Goal: Task Accomplishment & Management: Manage account settings

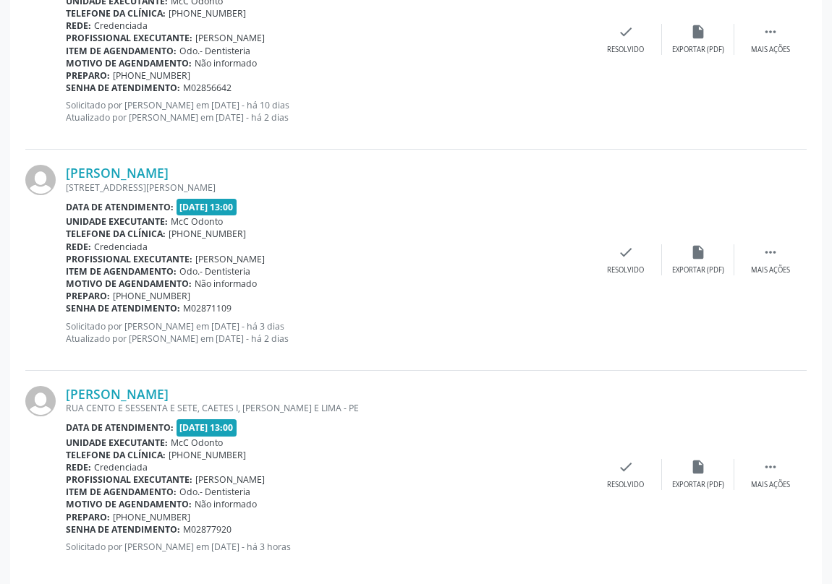
scroll to position [3212, 0]
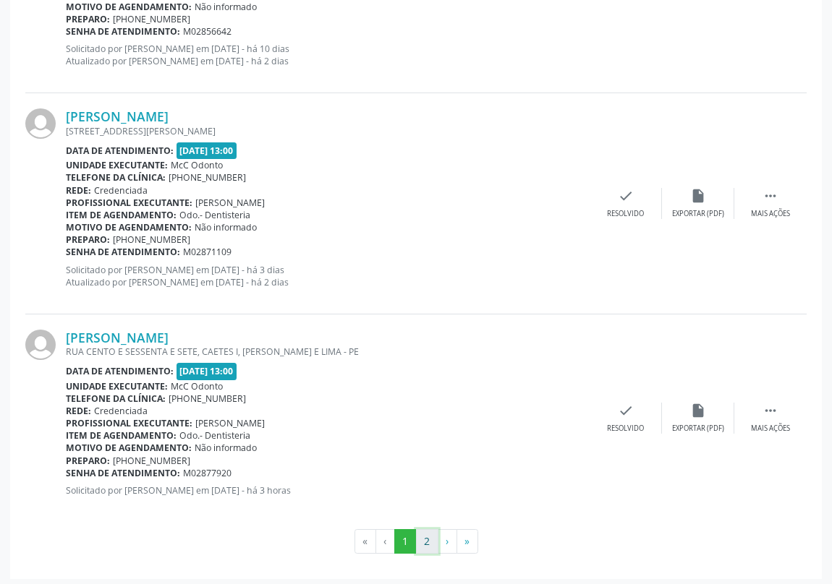
click at [424, 535] on button "2" at bounding box center [427, 541] width 22 height 25
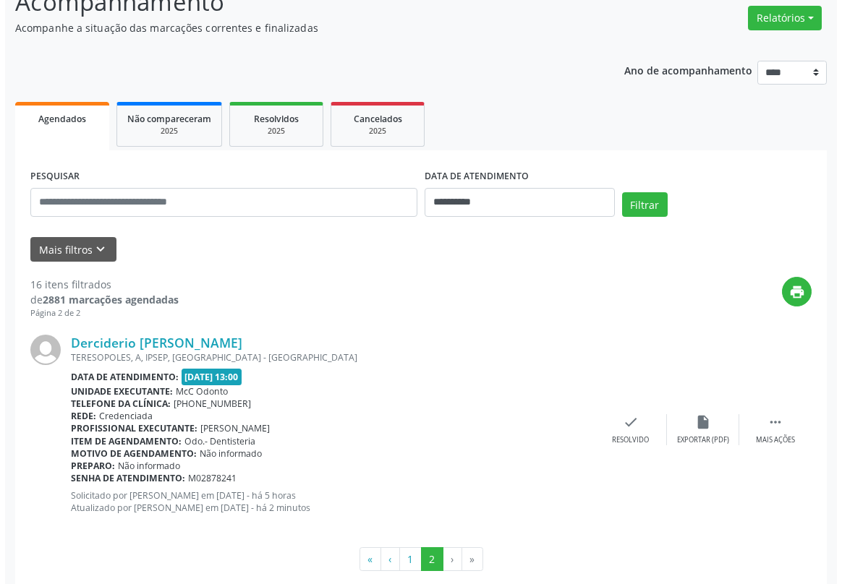
scroll to position [136, 0]
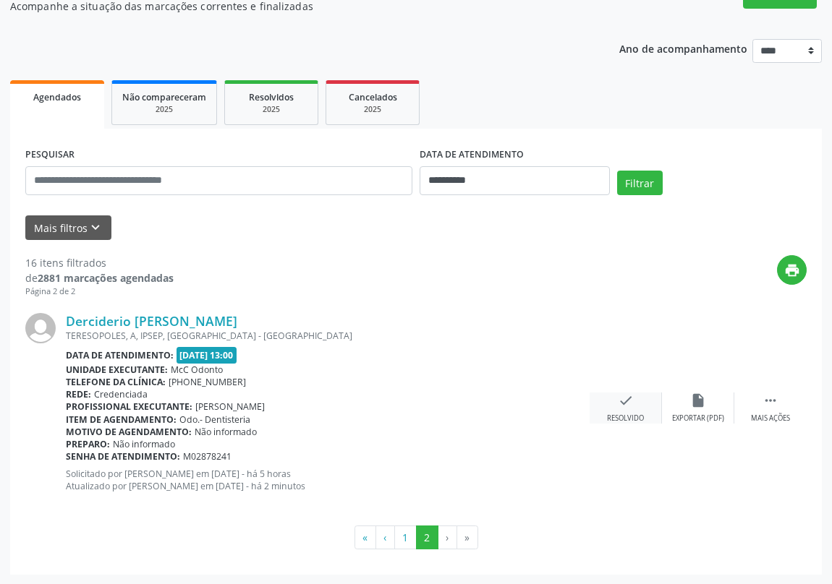
click at [621, 402] on icon "check" at bounding box center [626, 401] width 16 height 16
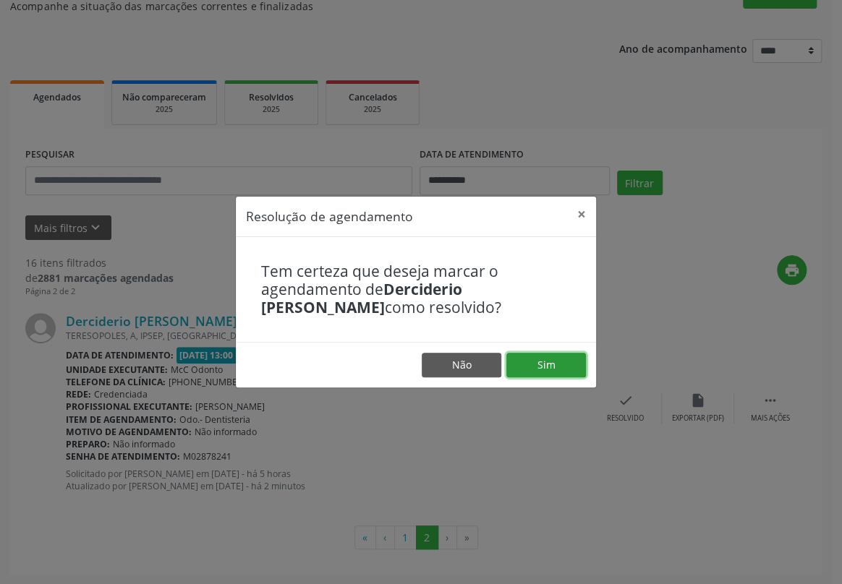
drag, startPoint x: 550, startPoint y: 368, endPoint x: 555, endPoint y: 353, distance: 16.0
click at [553, 356] on button "Sim" at bounding box center [546, 365] width 80 height 25
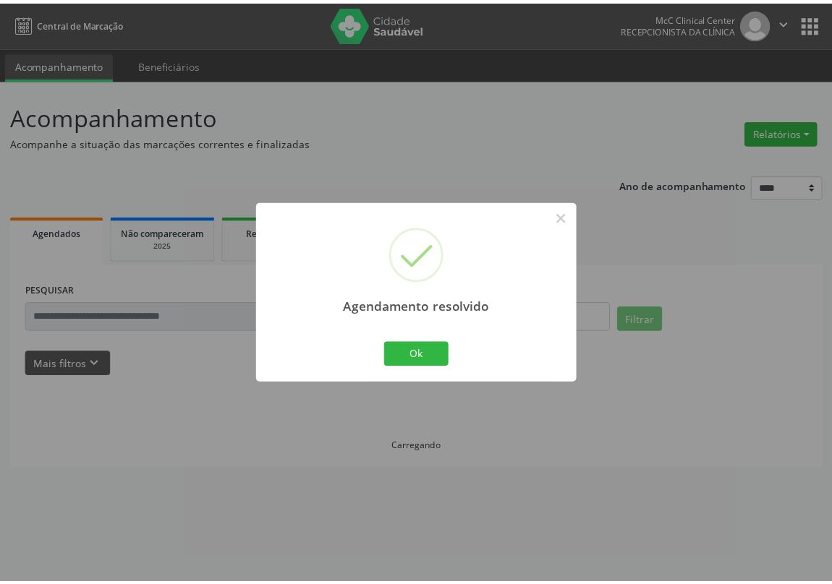
scroll to position [0, 0]
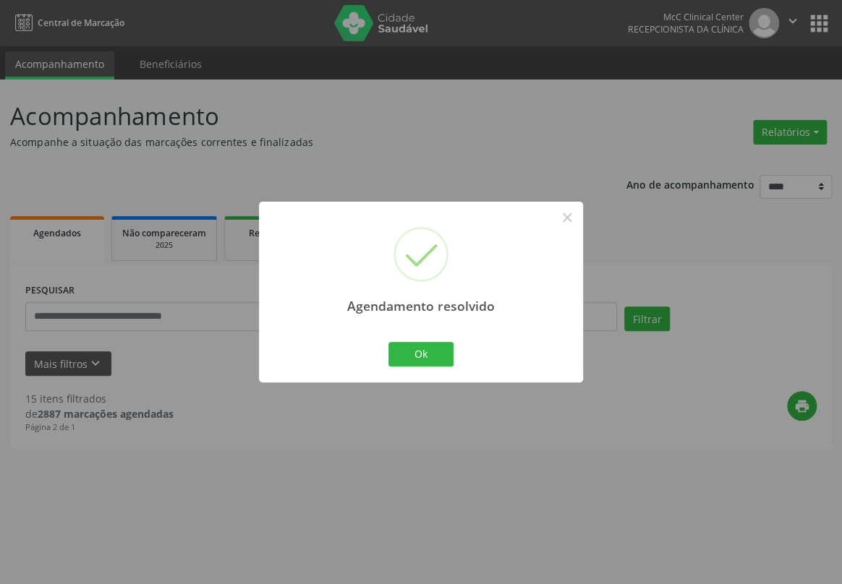
click at [385, 346] on div "Ok Cancel" at bounding box center [421, 354] width 72 height 30
click at [414, 346] on button "Ok" at bounding box center [420, 354] width 65 height 25
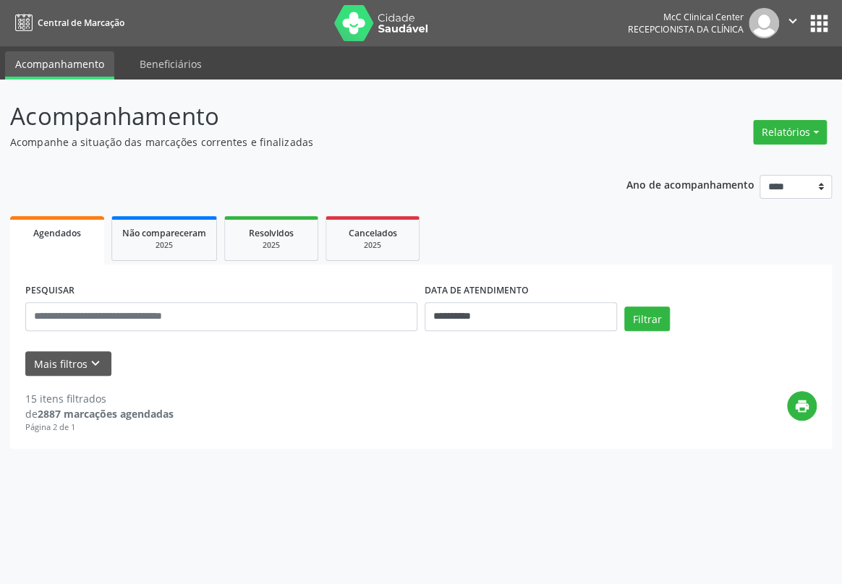
click at [41, 241] on link "Agendados" at bounding box center [57, 240] width 94 height 48
click at [774, 138] on button "Relatórios" at bounding box center [790, 132] width 74 height 25
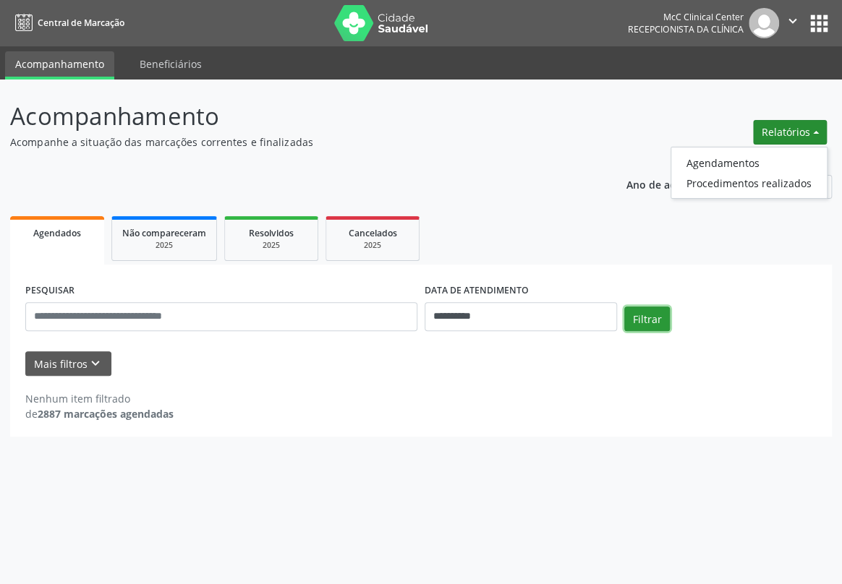
click at [652, 314] on button "Filtrar" at bounding box center [647, 319] width 46 height 25
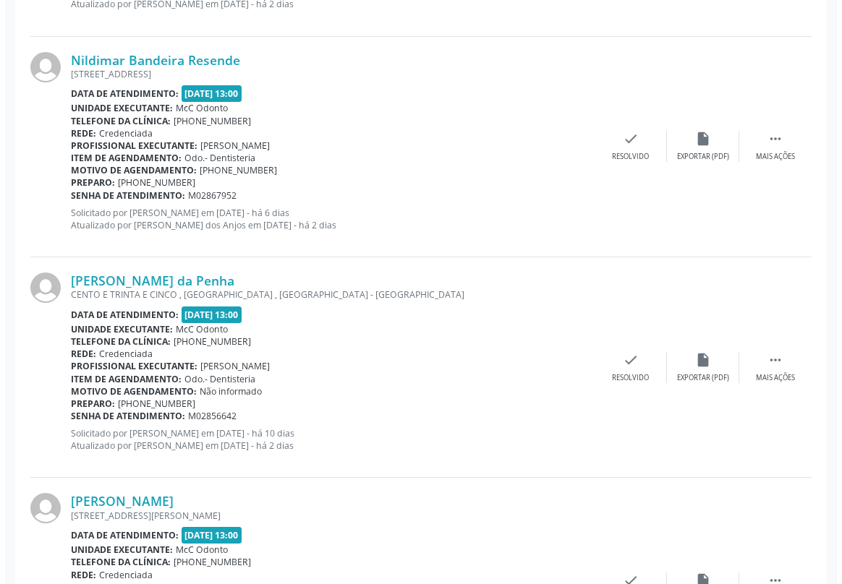
scroll to position [3090, 0]
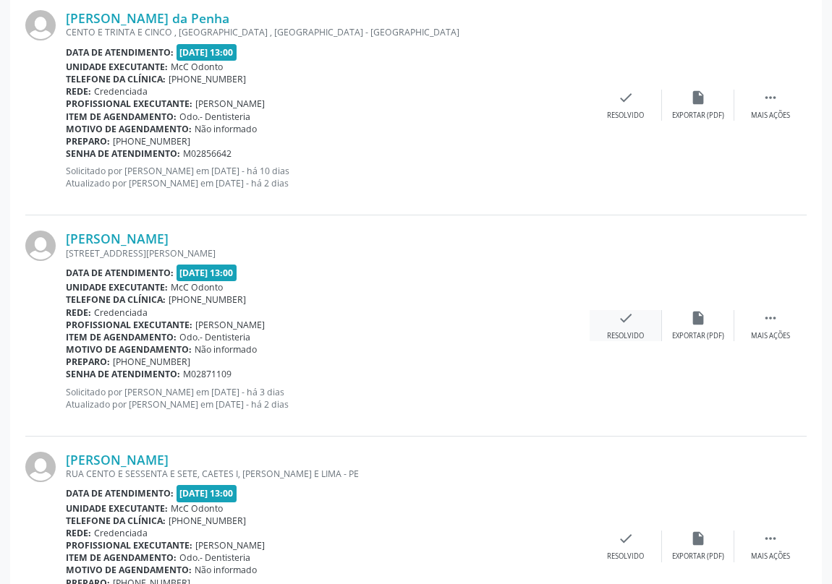
click at [626, 315] on icon "check" at bounding box center [626, 318] width 16 height 16
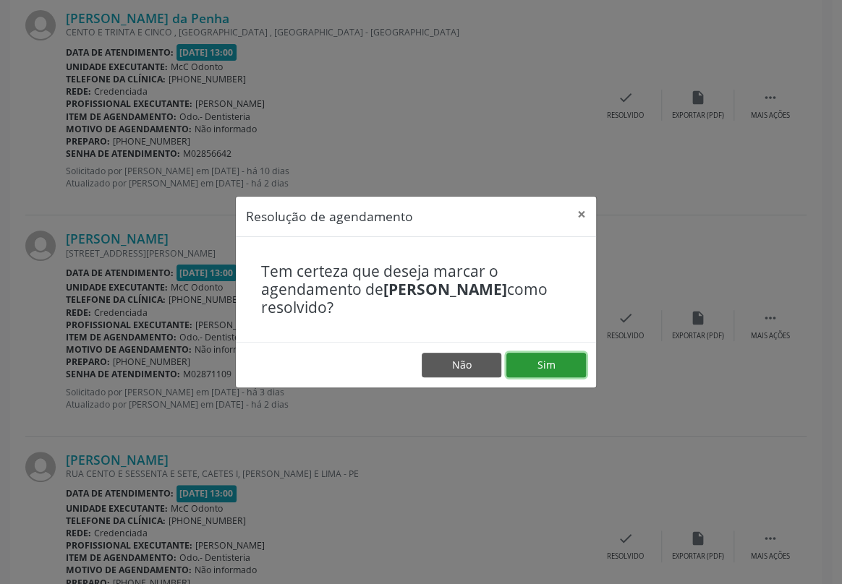
click at [548, 367] on button "Sim" at bounding box center [546, 365] width 80 height 25
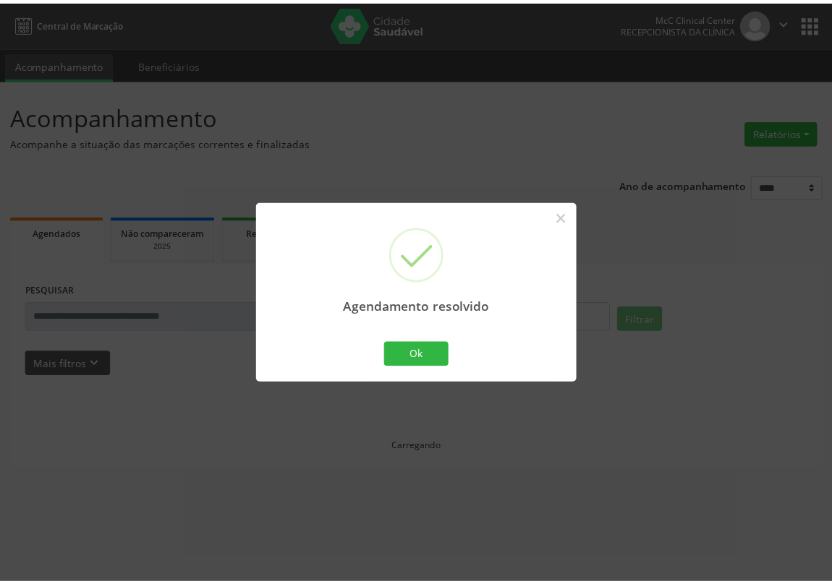
scroll to position [0, 0]
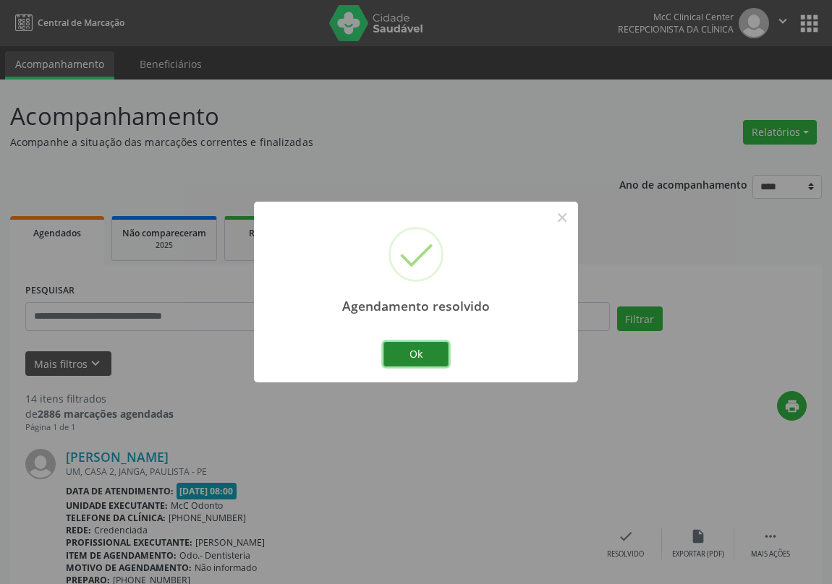
click at [414, 349] on button "Ok" at bounding box center [415, 354] width 65 height 25
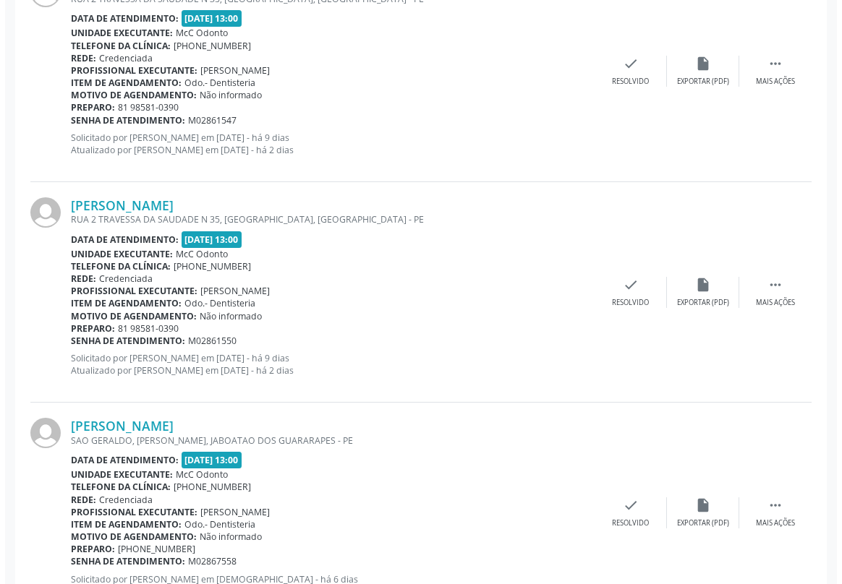
scroll to position [1841, 0]
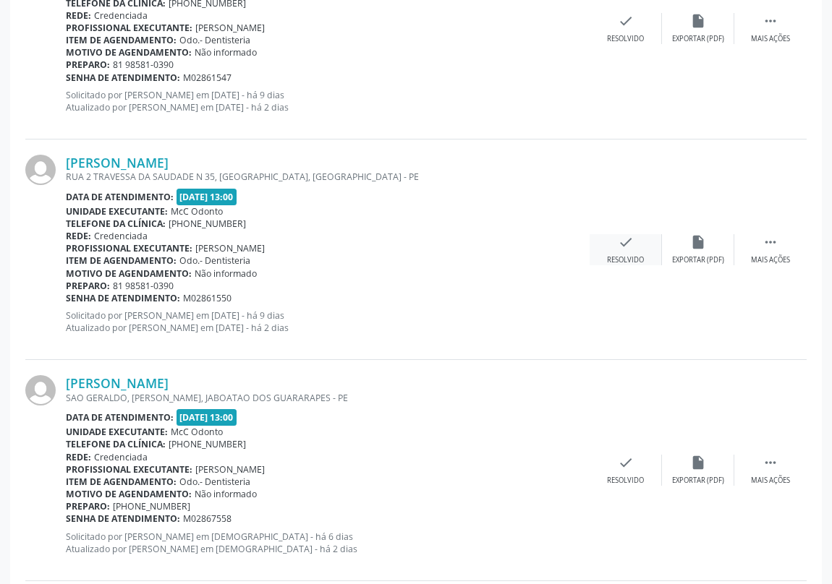
click at [621, 246] on icon "check" at bounding box center [626, 242] width 16 height 16
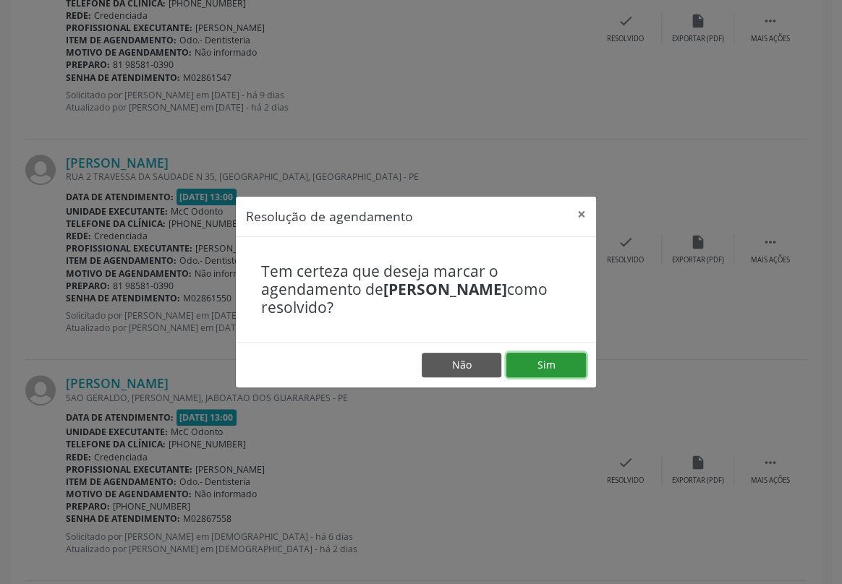
click at [547, 361] on button "Sim" at bounding box center [546, 365] width 80 height 25
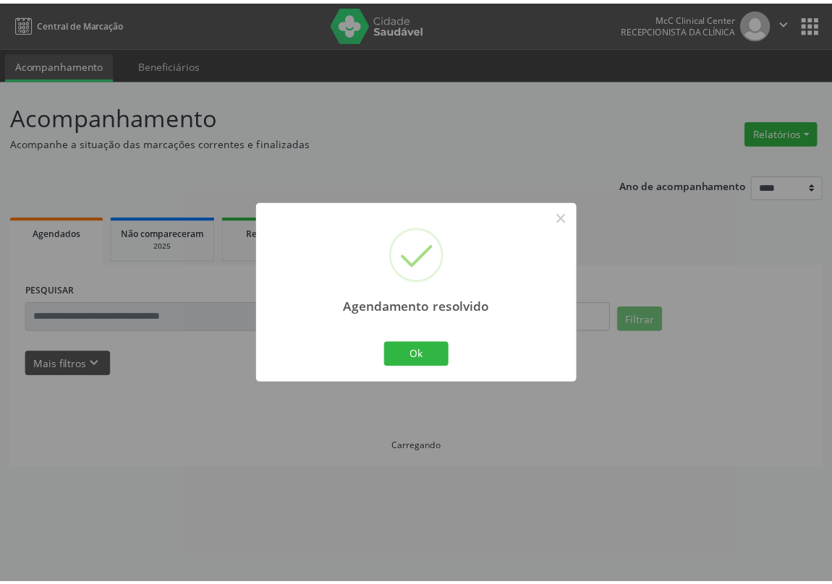
scroll to position [0, 0]
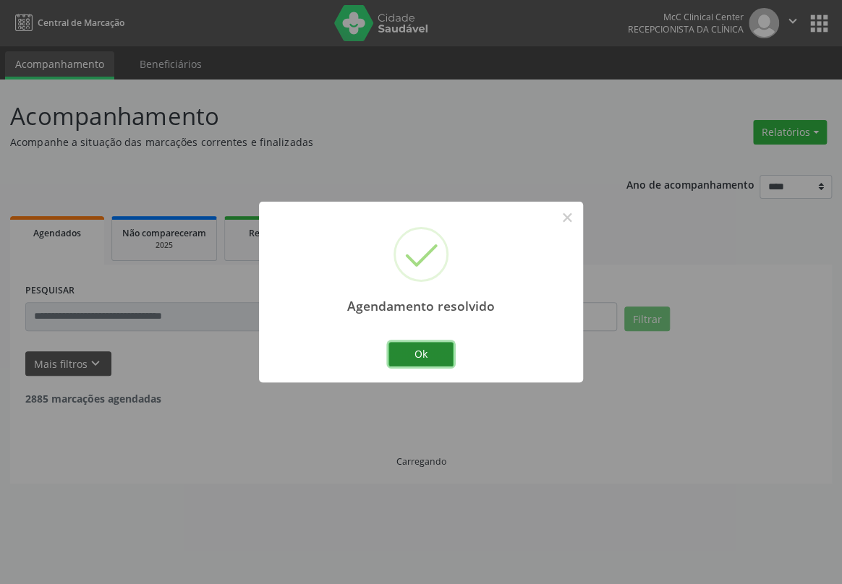
click at [422, 349] on button "Ok" at bounding box center [420, 354] width 65 height 25
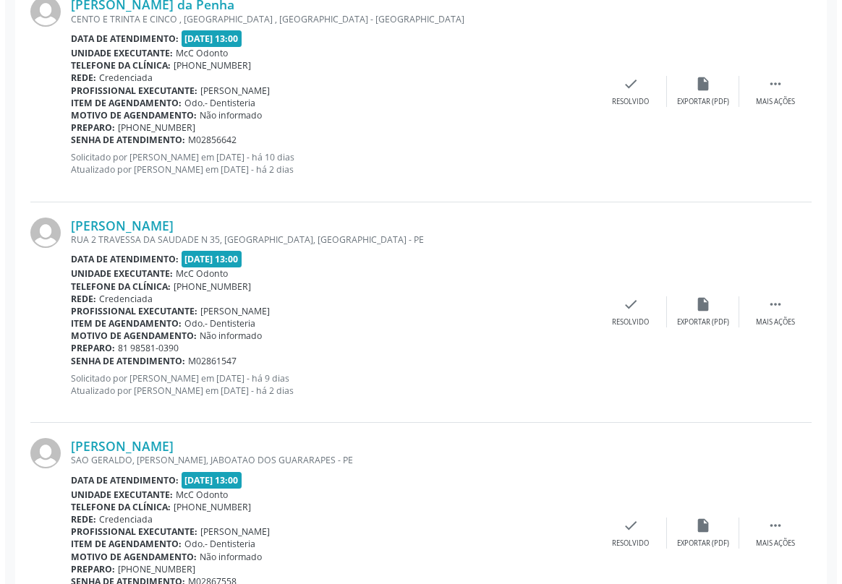
scroll to position [1577, 0]
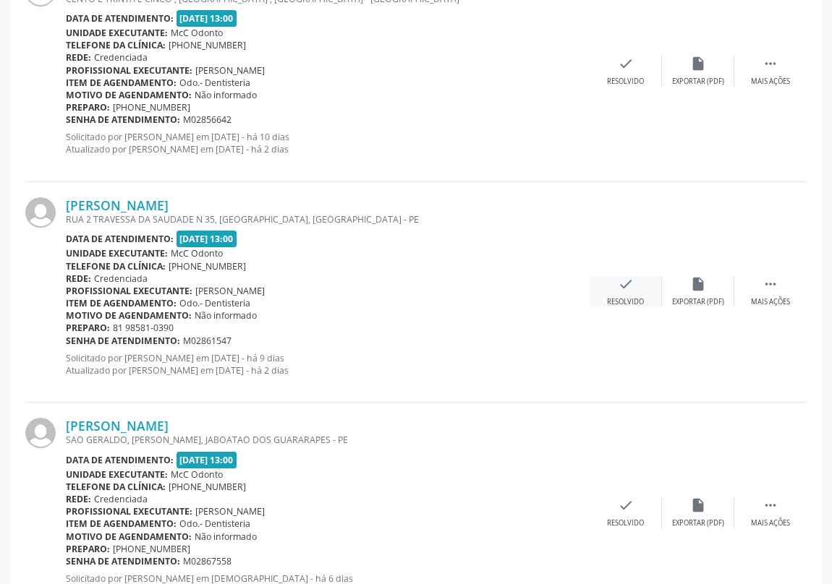
click at [621, 283] on icon "check" at bounding box center [626, 284] width 16 height 16
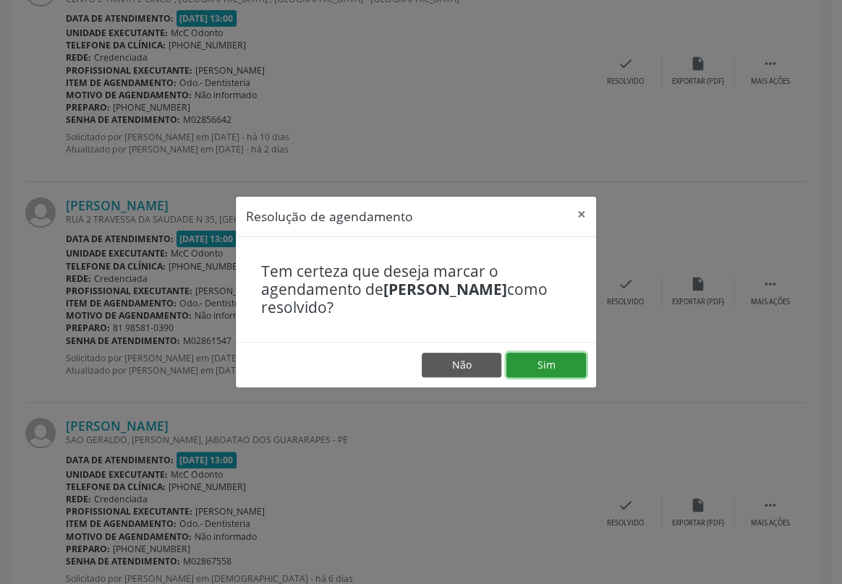
click at [533, 368] on button "Sim" at bounding box center [546, 365] width 80 height 25
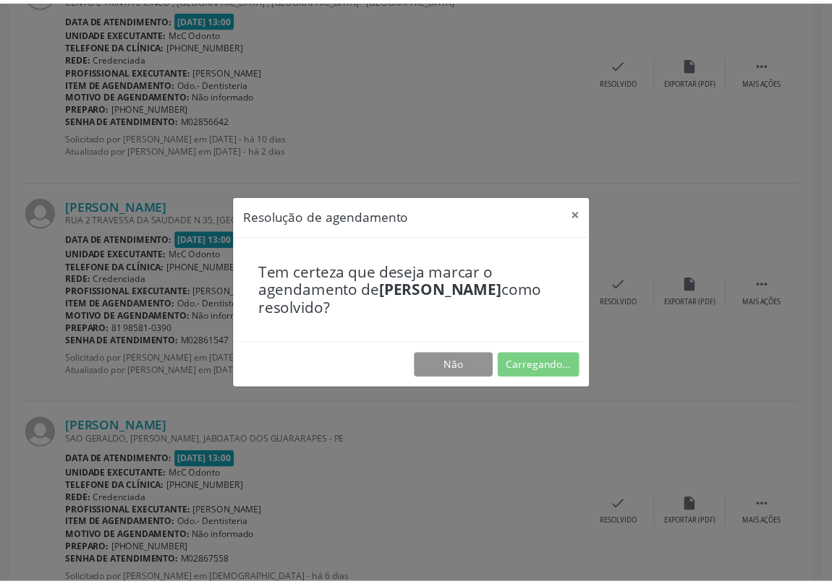
scroll to position [0, 0]
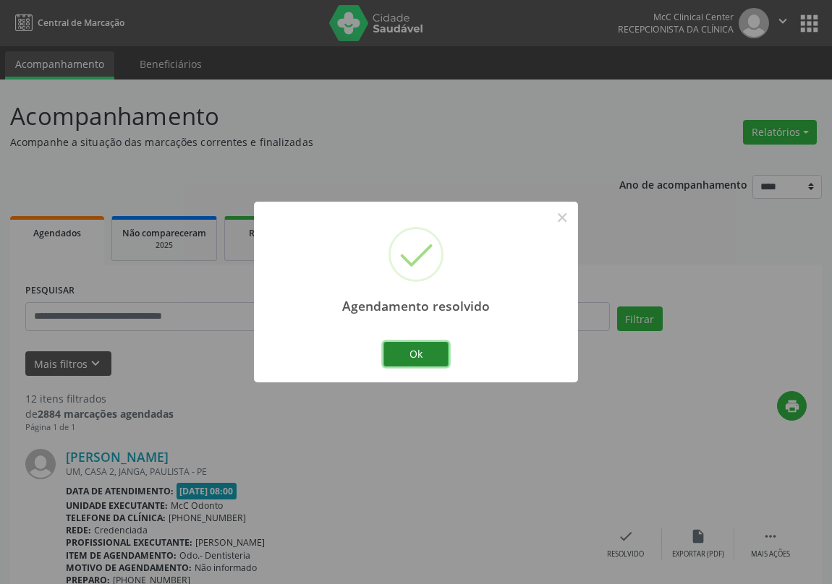
click at [425, 346] on button "Ok" at bounding box center [415, 354] width 65 height 25
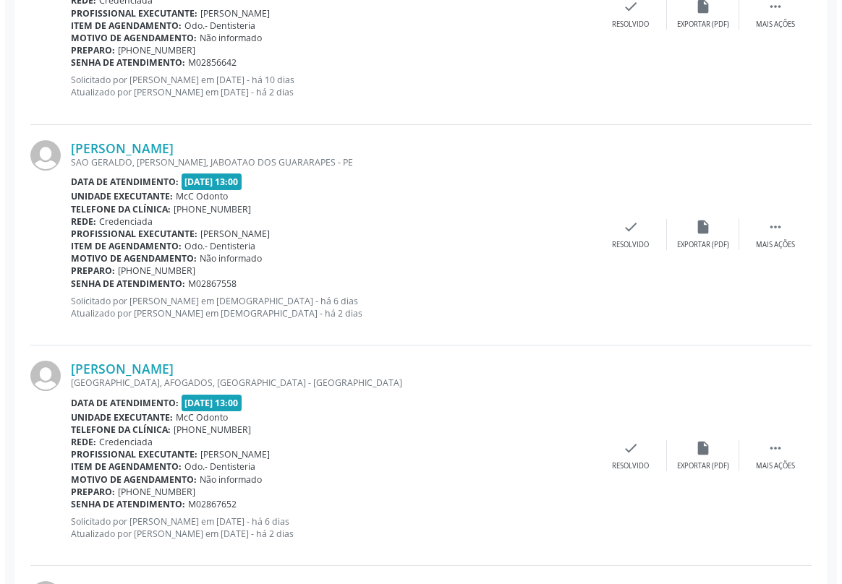
scroll to position [1841, 0]
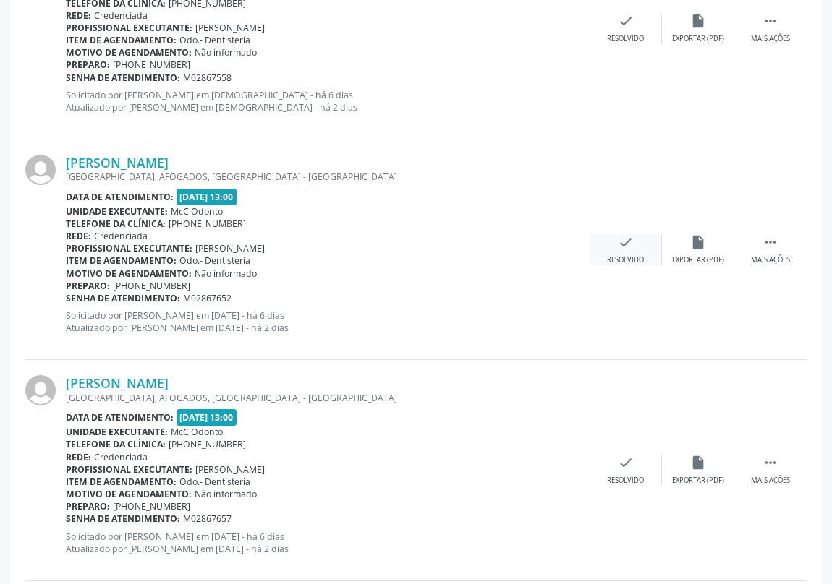
click at [623, 242] on icon "check" at bounding box center [626, 242] width 16 height 16
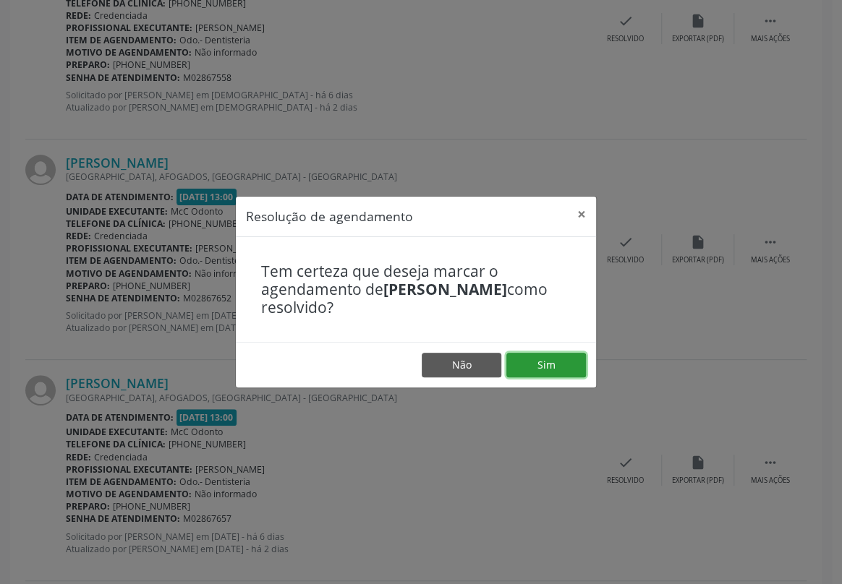
click at [538, 361] on button "Sim" at bounding box center [546, 365] width 80 height 25
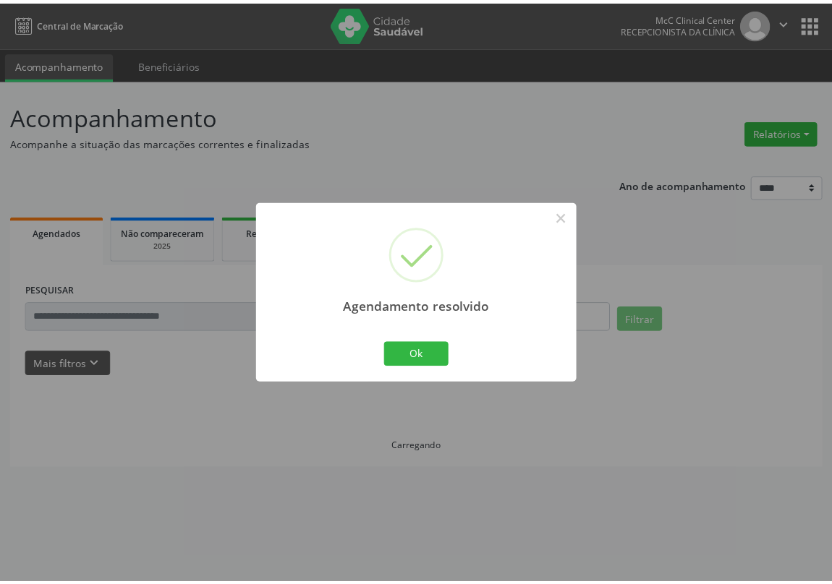
scroll to position [0, 0]
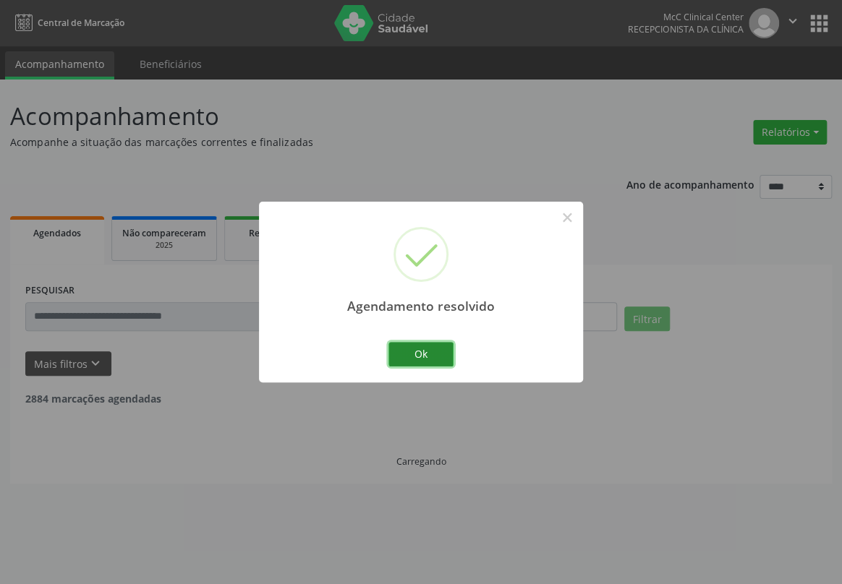
click at [432, 351] on button "Ok" at bounding box center [420, 354] width 65 height 25
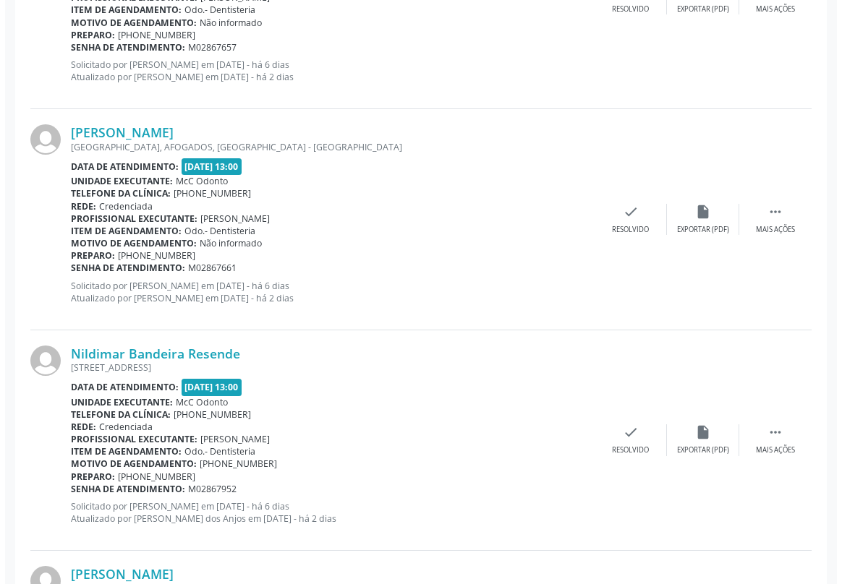
scroll to position [2170, 0]
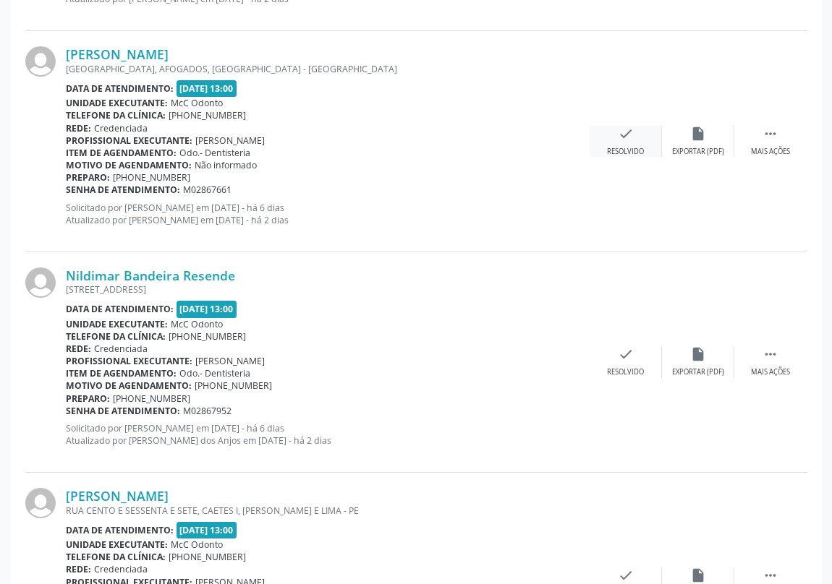
click at [612, 131] on div "check Resolvido" at bounding box center [625, 141] width 72 height 31
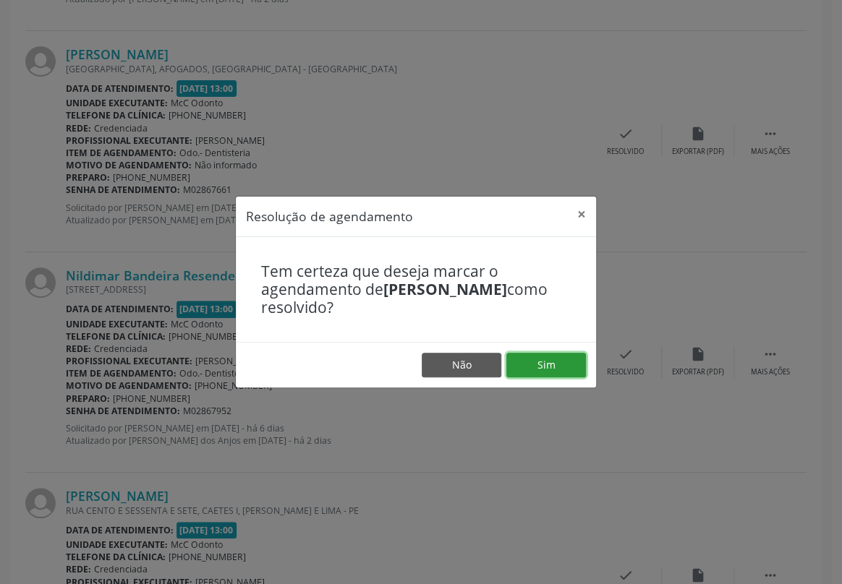
click at [546, 370] on button "Sim" at bounding box center [546, 365] width 80 height 25
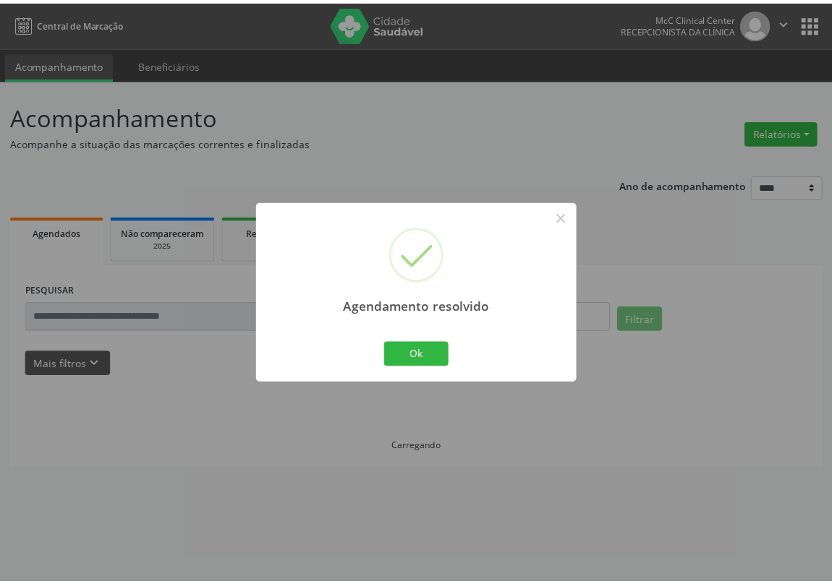
scroll to position [0, 0]
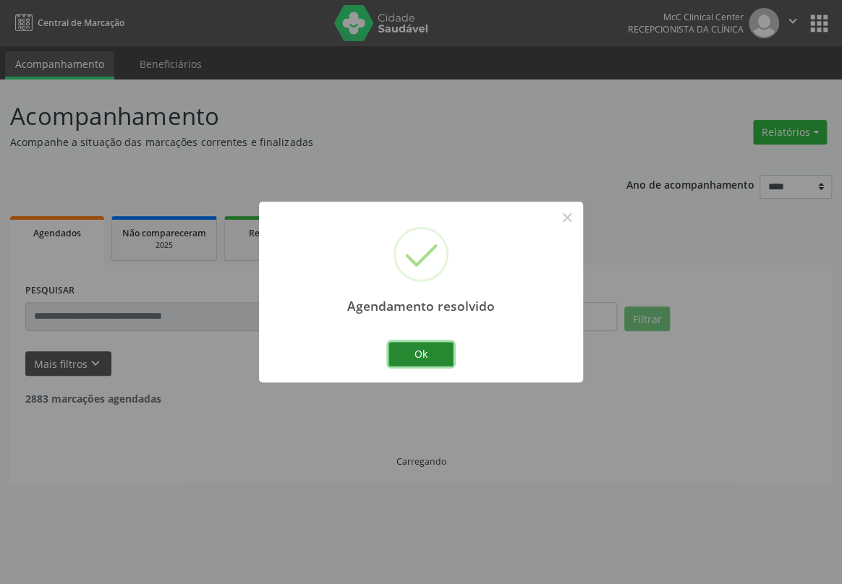
click at [419, 345] on button "Ok" at bounding box center [420, 354] width 65 height 25
